Goal: Information Seeking & Learning: Learn about a topic

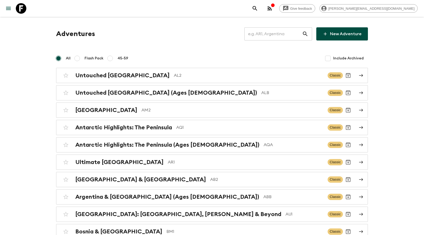
click at [265, 37] on input "text" at bounding box center [273, 34] width 58 height 15
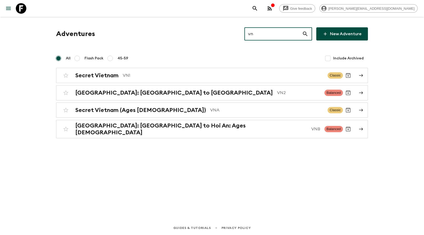
type input "vn1"
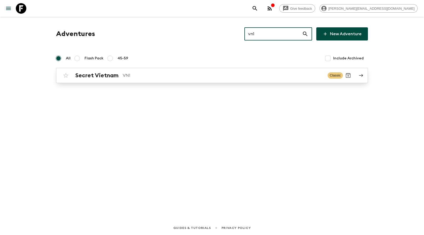
click at [123, 74] on p "VN1" at bounding box center [223, 75] width 201 height 6
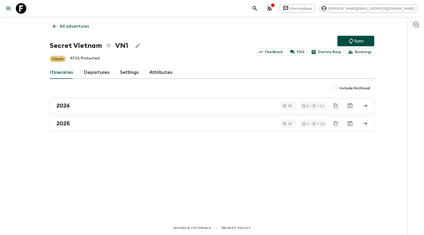
click at [99, 75] on link "Departures" at bounding box center [97, 72] width 26 height 13
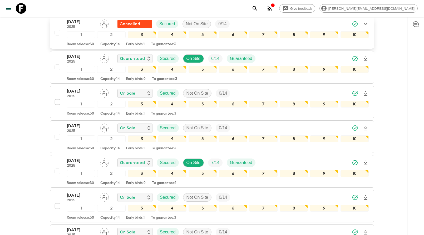
scroll to position [383, 0]
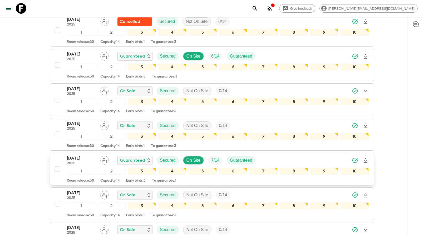
click at [76, 157] on p "22 Nov 2025" at bounding box center [81, 158] width 29 height 6
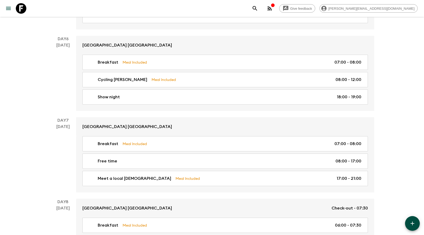
scroll to position [944, 0]
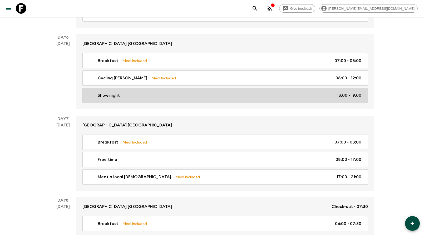
click at [136, 97] on link "Show night 18:00 - 19:00" at bounding box center [224, 95] width 285 height 15
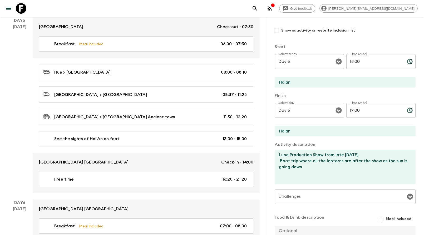
scroll to position [780, 0]
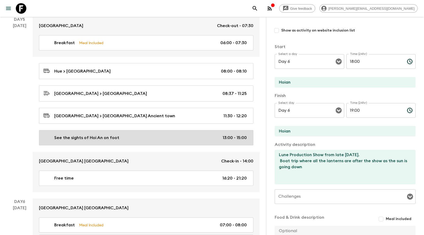
click at [108, 136] on p "See the sights of Hoi An on foot" at bounding box center [86, 138] width 65 height 6
type input "See the sights of Hoi An on foot"
type input "Hoi An Ancient town"
type textarea "Hoi An Ancient town"
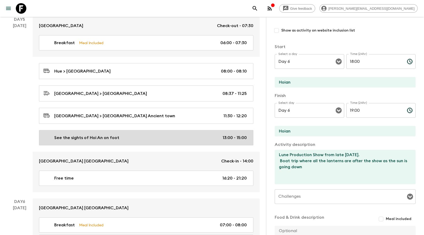
type textarea "After breakfast, walk in the late afternoon through the Old Quarter of Hoi An w…"
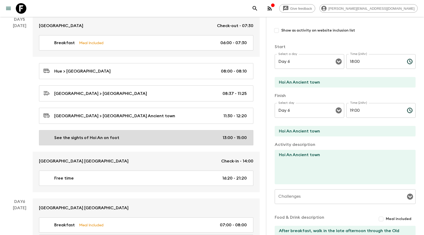
type input "Day 5"
type input "13:00"
type input "Day 5"
type input "15:00"
click at [115, 136] on p "See the sights of Hoi An on foot" at bounding box center [86, 138] width 65 height 6
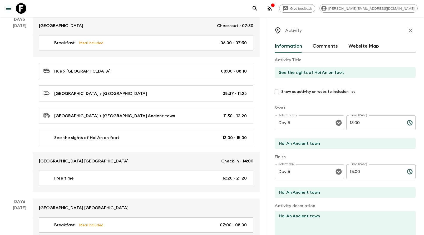
click at [338, 75] on input "See the sights of Hoi An on foot" at bounding box center [343, 72] width 137 height 11
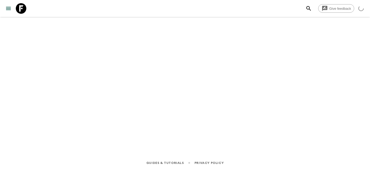
click at [21, 8] on icon at bounding box center [21, 8] width 11 height 11
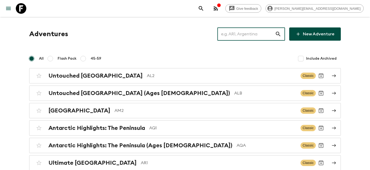
drag, startPoint x: 237, startPoint y: 33, endPoint x: 239, endPoint y: 19, distance: 13.9
click at [237, 33] on input "text" at bounding box center [246, 34] width 58 height 15
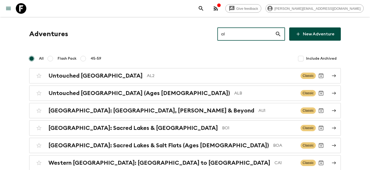
type input "al2"
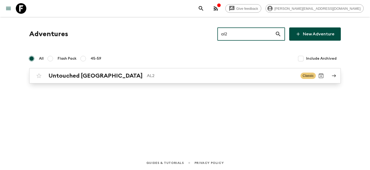
click at [83, 76] on h2 "Untouched [GEOGRAPHIC_DATA]" at bounding box center [95, 75] width 94 height 7
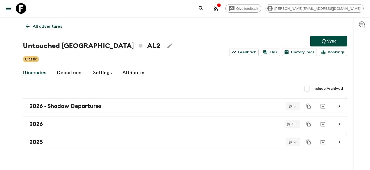
click at [75, 73] on link "Departures" at bounding box center [70, 72] width 26 height 13
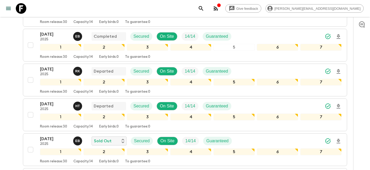
scroll to position [130, 0]
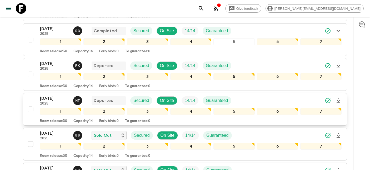
click at [42, 97] on p "[DATE]" at bounding box center [54, 98] width 29 height 6
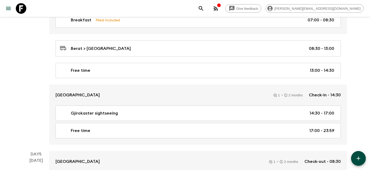
scroll to position [600, 0]
